Goal: Information Seeking & Learning: Learn about a topic

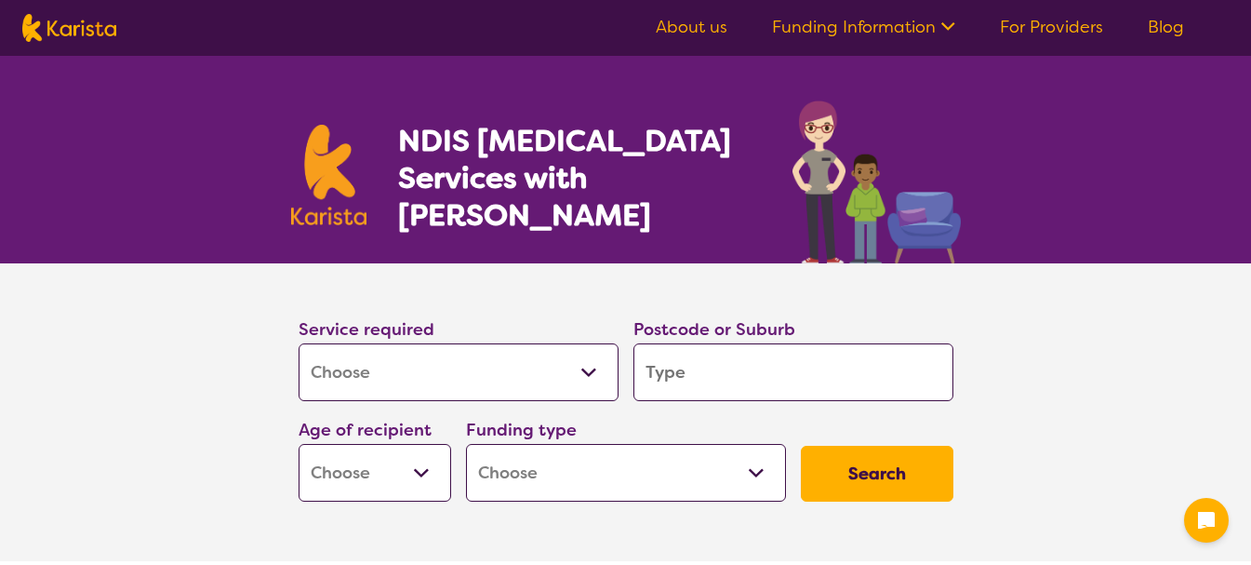
select select "[MEDICAL_DATA]"
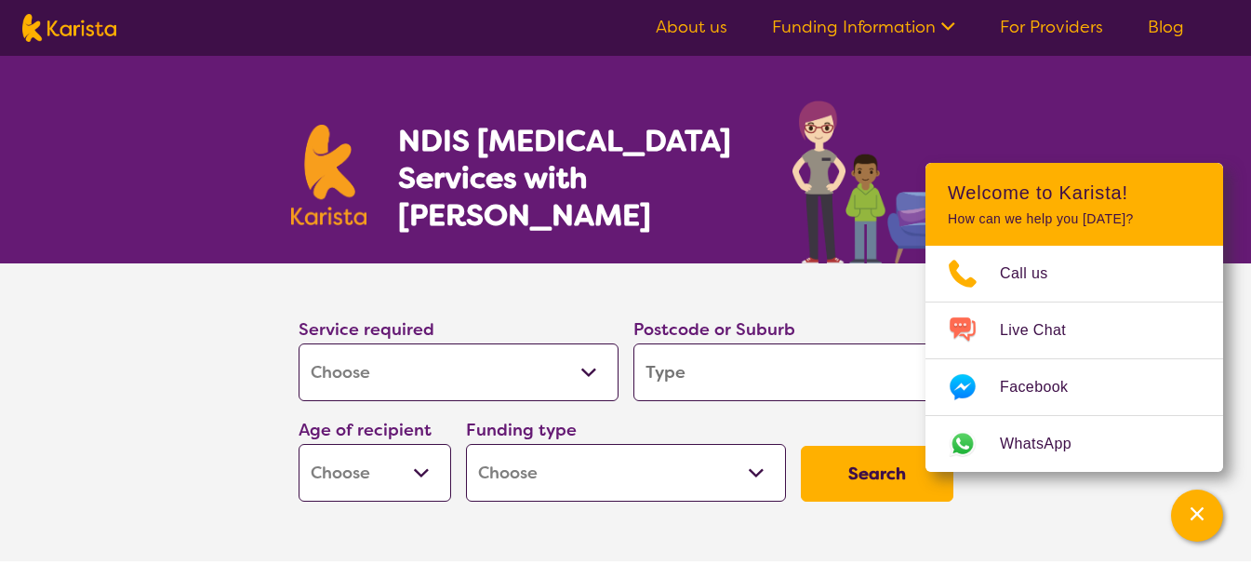
click at [1128, 526] on section "Service required Allied Health Assistant Assessment ([MEDICAL_DATA] or [MEDICAL…" at bounding box center [625, 412] width 1251 height 298
drag, startPoint x: 1096, startPoint y: 526, endPoint x: 1074, endPoint y: 526, distance: 22.3
click at [1083, 526] on section "Service required Allied Health Assistant Assessment ([MEDICAL_DATA] or [MEDICAL…" at bounding box center [625, 412] width 1251 height 298
drag, startPoint x: 862, startPoint y: 530, endPoint x: 844, endPoint y: 527, distance: 18.8
click at [856, 529] on section "Service required Allied Health Assistant Assessment ([MEDICAL_DATA] or [MEDICAL…" at bounding box center [626, 412] width 744 height 298
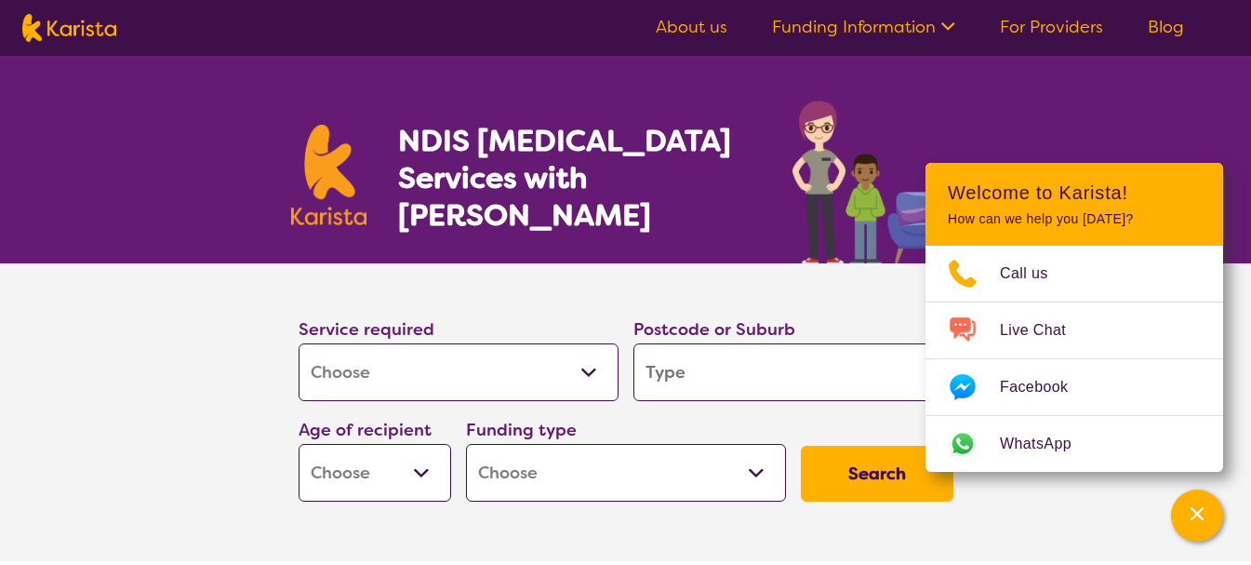
click at [843, 527] on section "Service required Allied Health Assistant Assessment ([MEDICAL_DATA] or [MEDICAL…" at bounding box center [626, 412] width 744 height 298
click at [793, 370] on input "search" at bounding box center [794, 372] width 320 height 58
type input "2428"
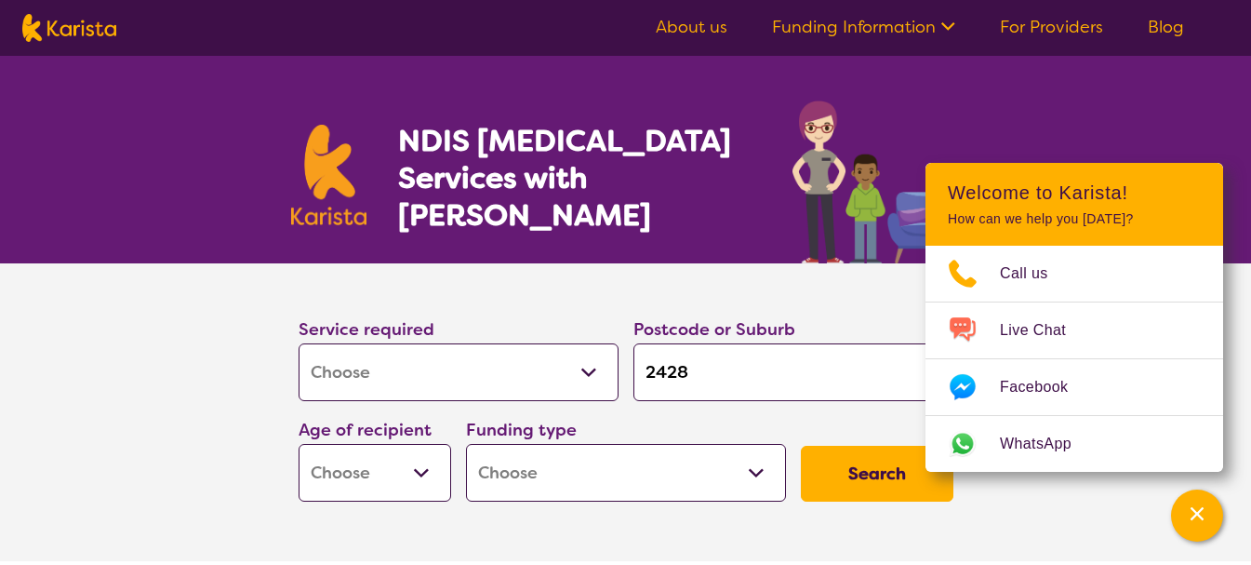
type input "2428"
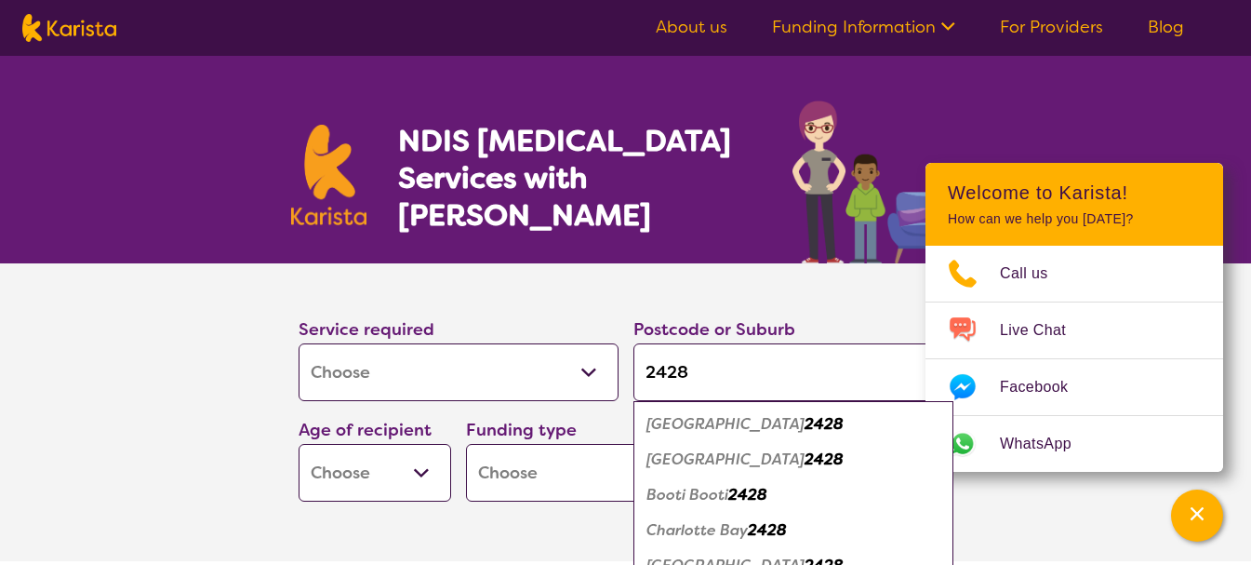
click at [420, 473] on select "Early Childhood - 0 to 9 Child - 10 to 11 Adolescent - 12 to 17 Adult - 18 to 6…" at bounding box center [375, 473] width 153 height 58
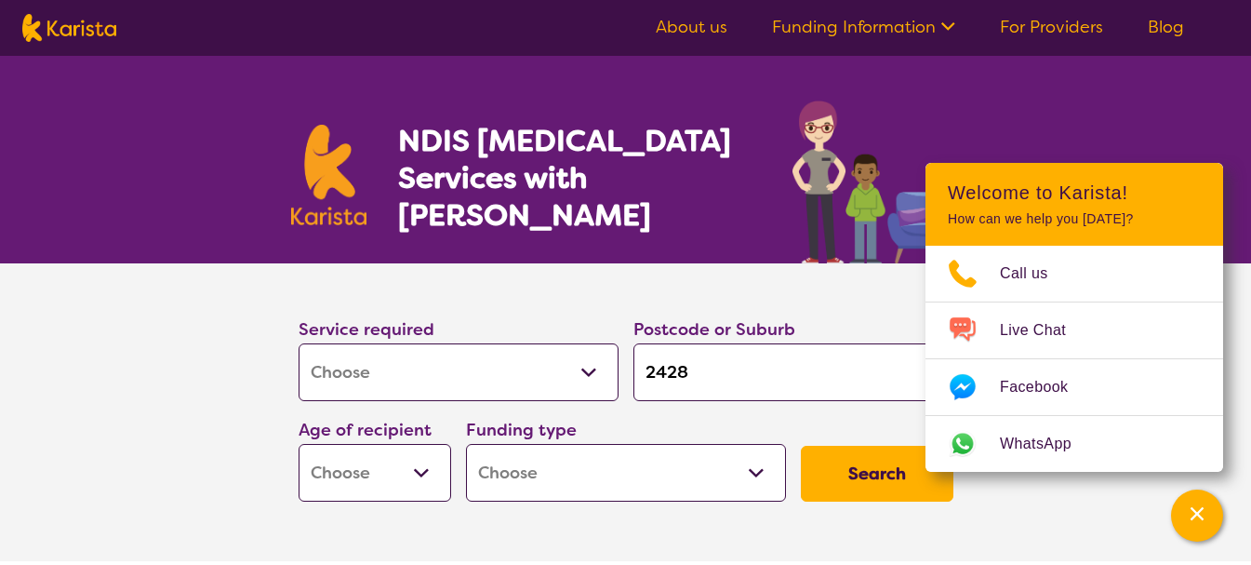
click at [426, 469] on select "Early Childhood - 0 to 9 Child - 10 to 11 Adolescent - 12 to 17 Adult - 18 to 6…" at bounding box center [375, 473] width 153 height 58
select select "AD"
click at [299, 444] on select "Early Childhood - 0 to 9 Child - 10 to 11 Adolescent - 12 to 17 Adult - 18 to 6…" at bounding box center [375, 473] width 153 height 58
select select "AD"
click at [760, 473] on select "Home Care Package (HCP) National Disability Insurance Scheme (NDIS) I don't know" at bounding box center [626, 473] width 320 height 58
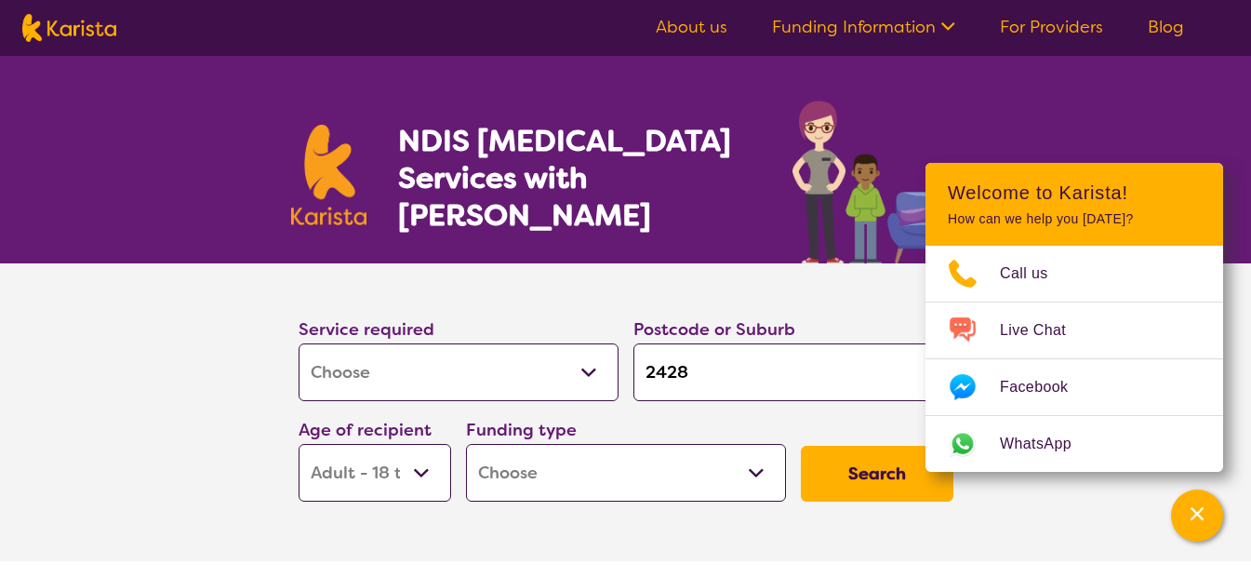
select select "i-don-t-know"
click at [466, 444] on select "Home Care Package (HCP) National Disability Insurance Scheme (NDIS) I don't know" at bounding box center [626, 473] width 320 height 58
select select "i-don-t-know"
click at [873, 469] on button "Search" at bounding box center [877, 474] width 153 height 56
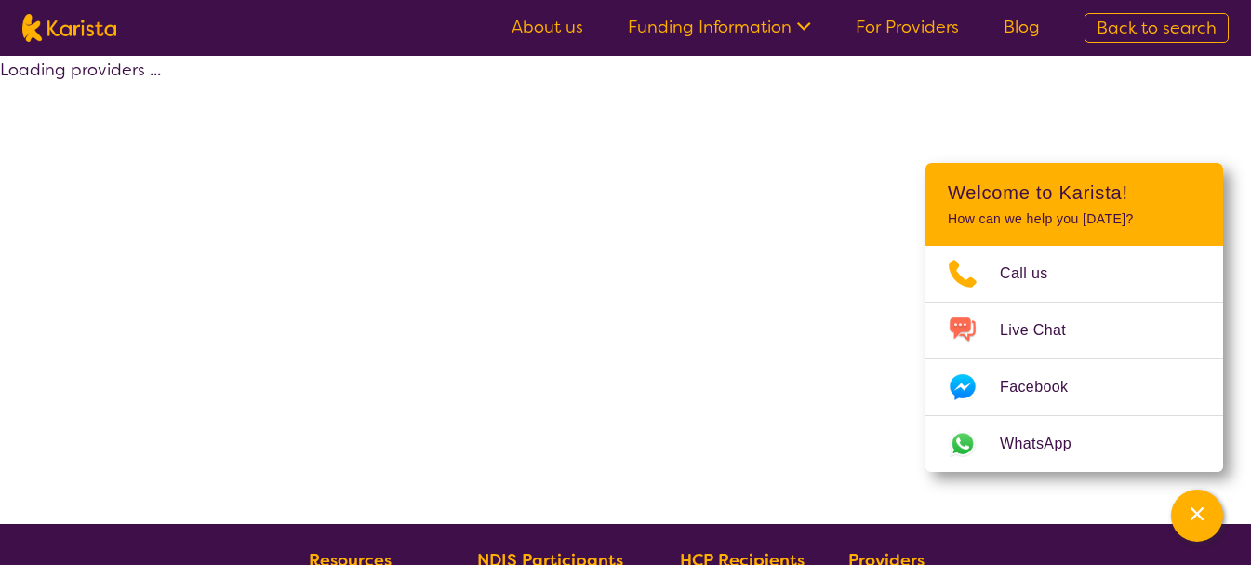
select select "[MEDICAL_DATA]"
select select "AD"
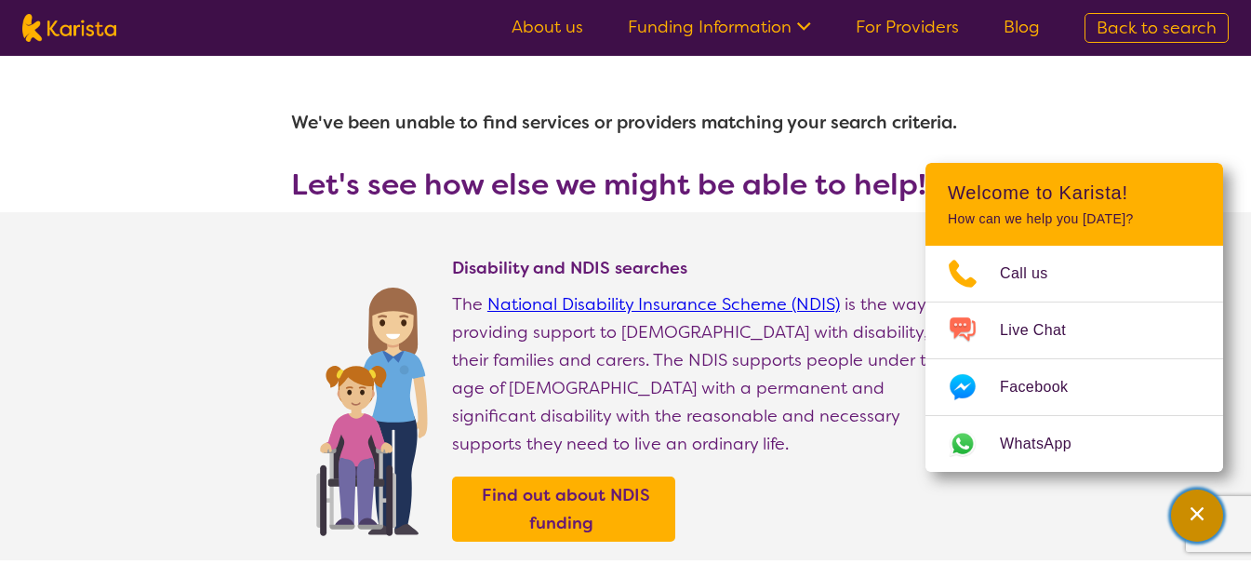
click at [1208, 514] on div "Channel Menu" at bounding box center [1197, 515] width 37 height 41
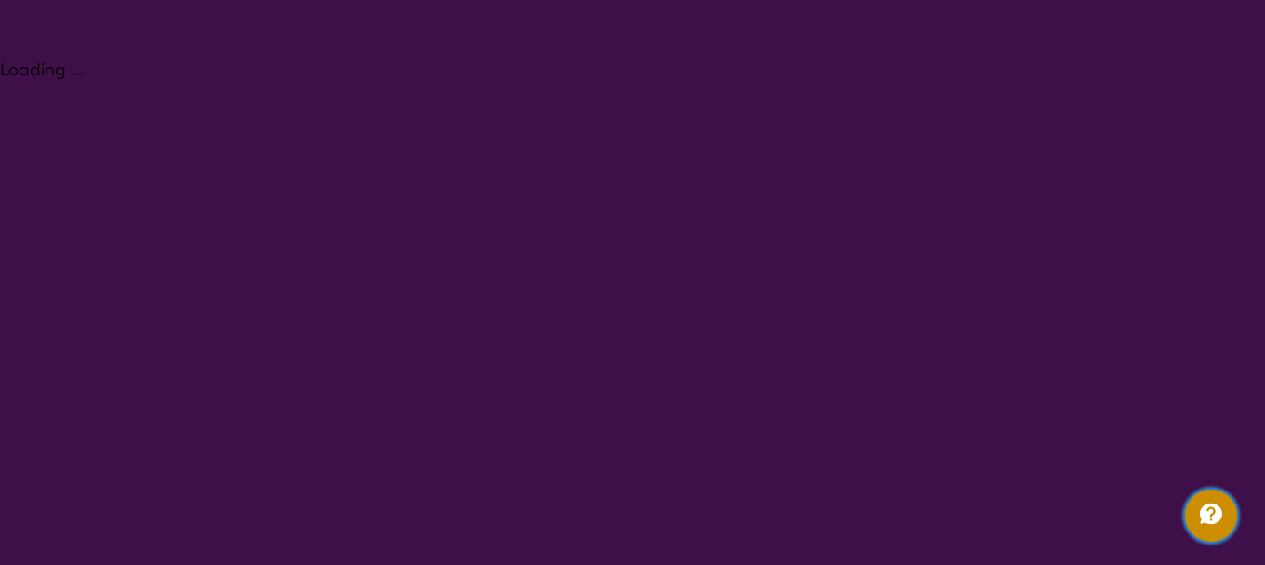
select select "[MEDICAL_DATA]"
select select "AD"
select select "i-don-t-know"
select select "[MEDICAL_DATA]"
select select "AD"
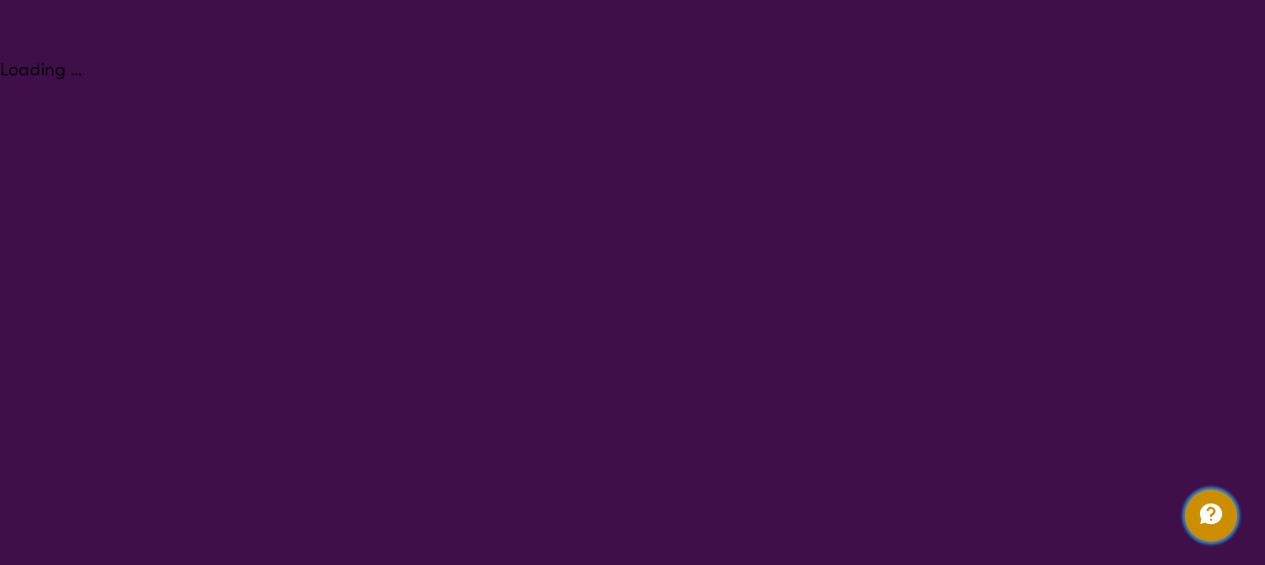
select select "i-don-t-know"
